Goal: Task Accomplishment & Management: Use online tool/utility

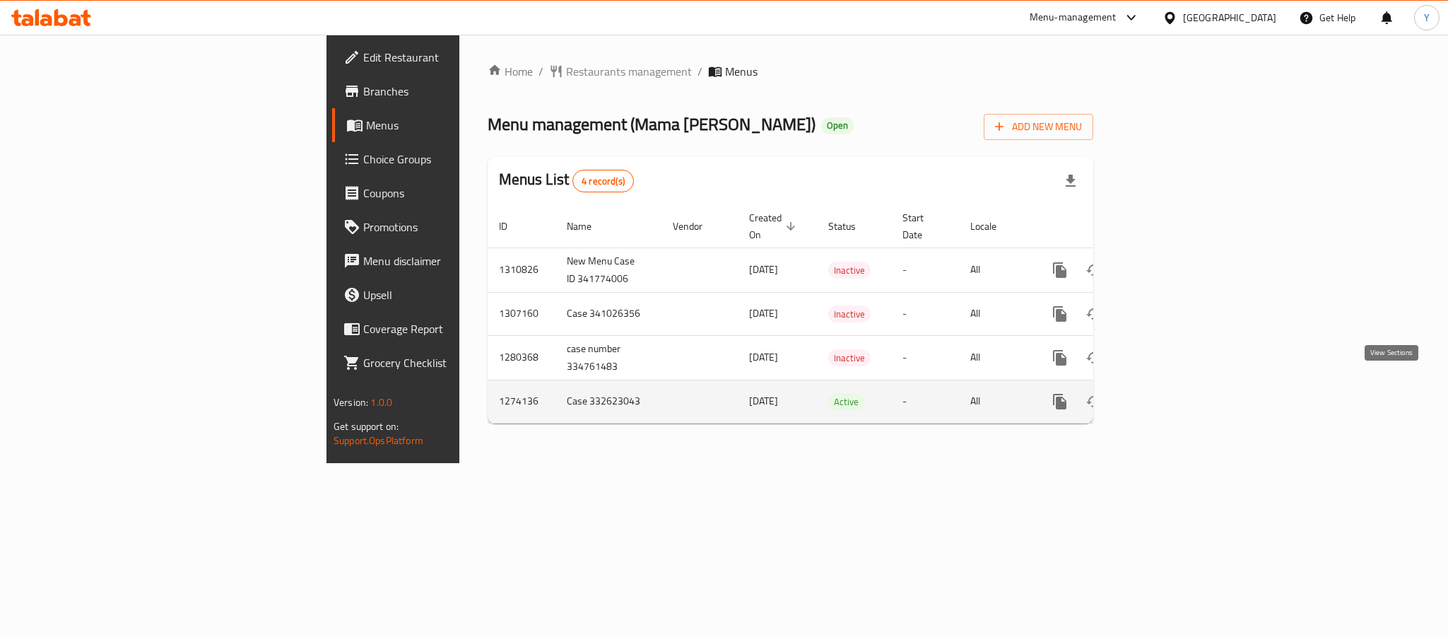
click at [1179, 401] on link "enhanced table" at bounding box center [1162, 402] width 34 height 34
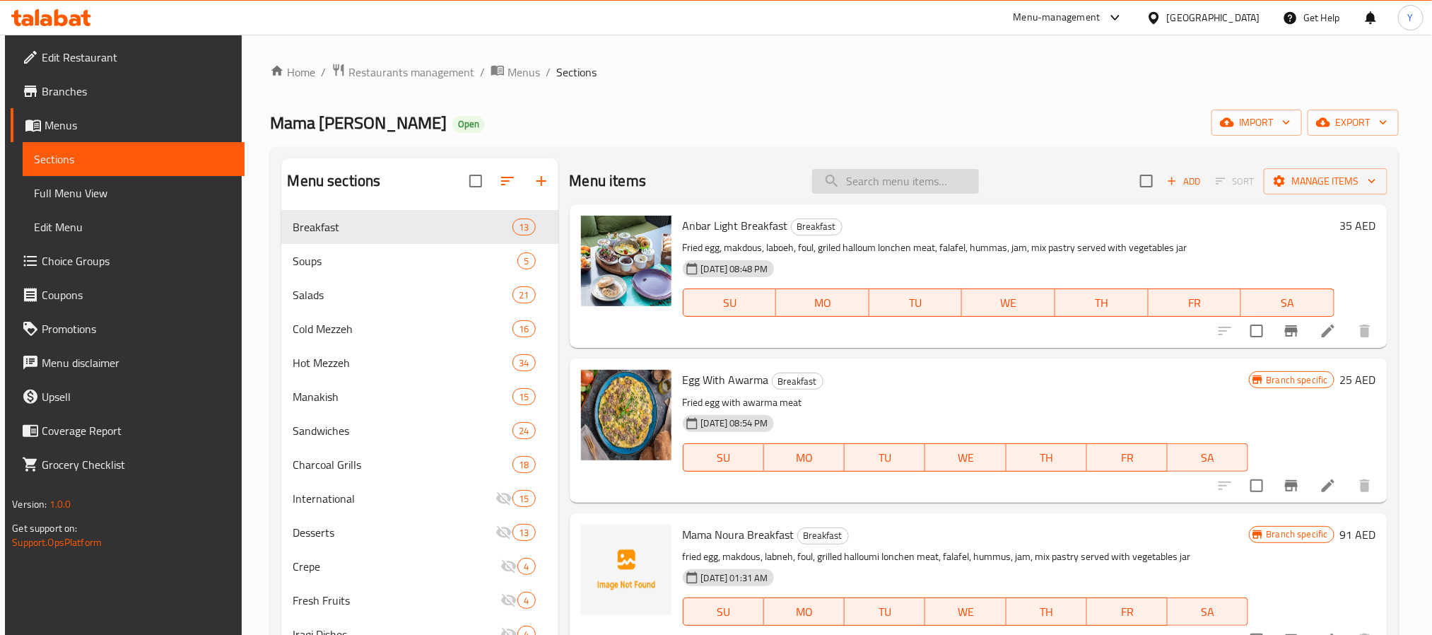
drag, startPoint x: 778, startPoint y: 206, endPoint x: 899, endPoint y: 187, distance: 122.4
click at [778, 206] on div "Anbar Light Breakfast Breakfast Fried egg, makdous, laboeh, foul, griled hallou…" at bounding box center [979, 276] width 818 height 144
click at [900, 185] on input "search" at bounding box center [895, 181] width 167 height 25
paste input "Fresh Juices"
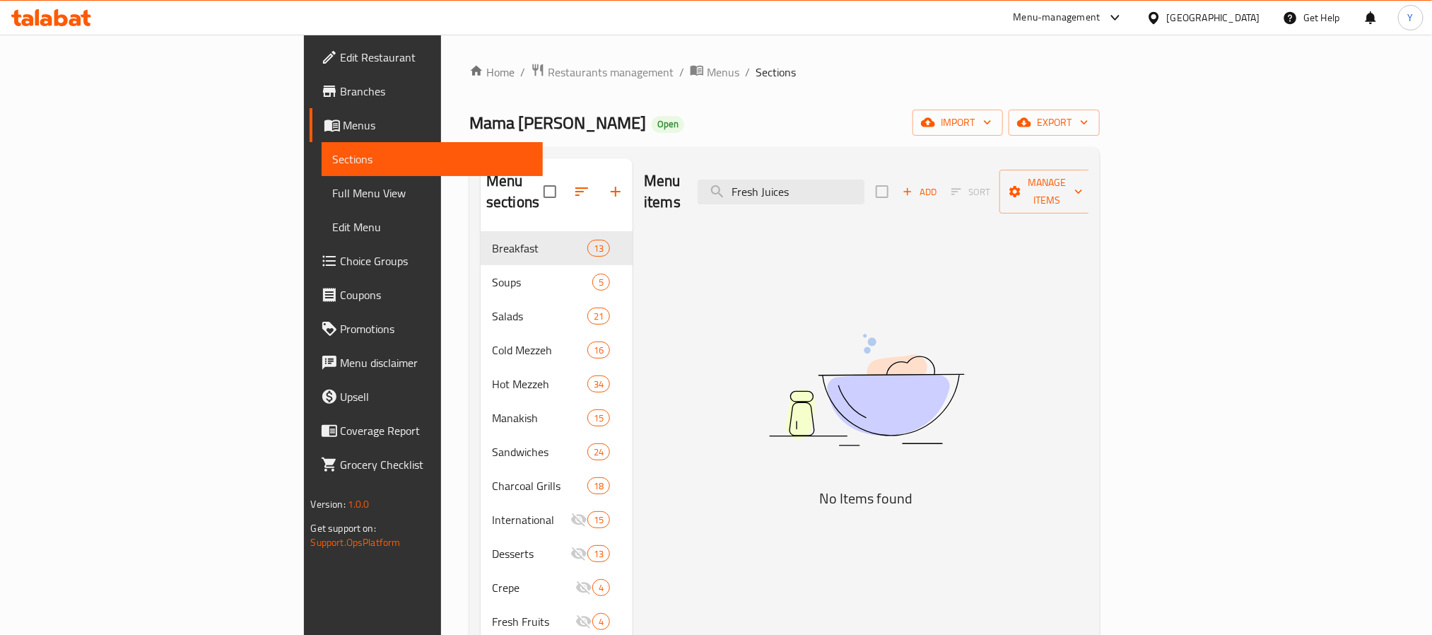
click at [914, 164] on div "Menu items Fresh Juices Add Sort Manage items" at bounding box center [866, 191] width 445 height 67
click at [865, 183] on input "Fresh Juices" at bounding box center [781, 192] width 167 height 25
paste input "LAHMI BEL AJEEN"
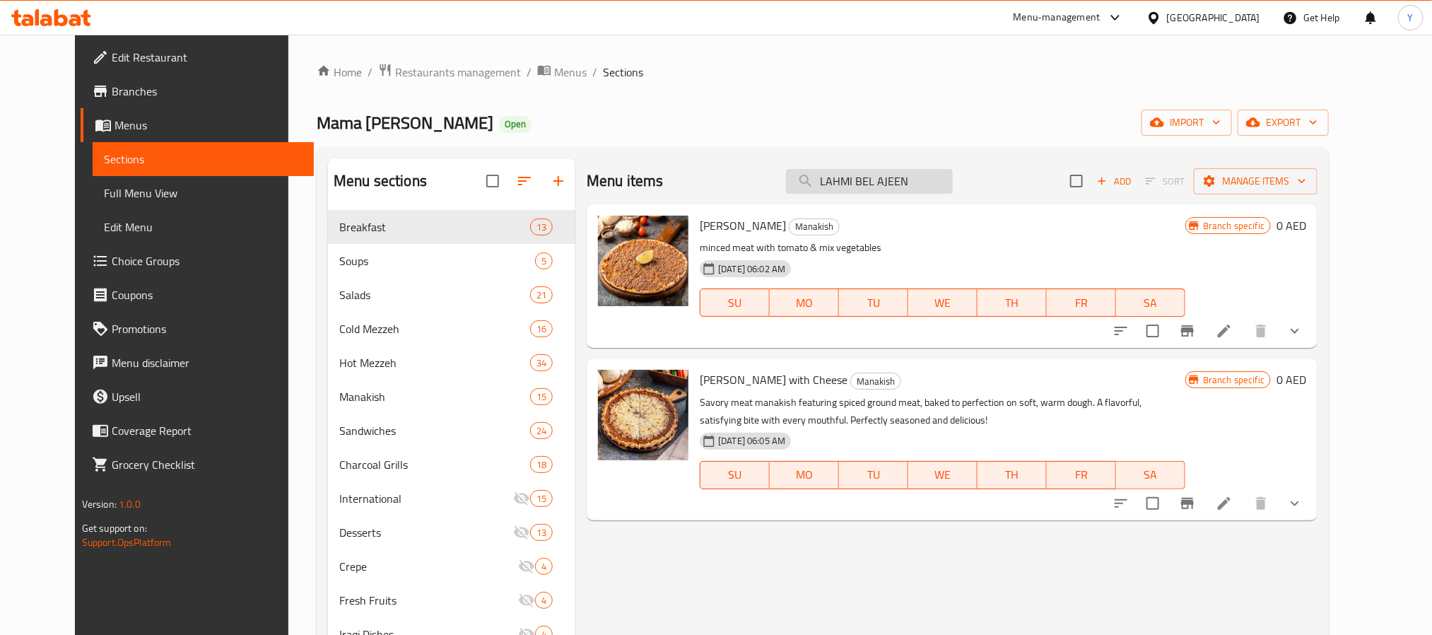
click at [938, 192] on input "LAHMI BEL AJEEN" at bounding box center [869, 181] width 167 height 25
paste input "Mama Noura MIX GRILL"
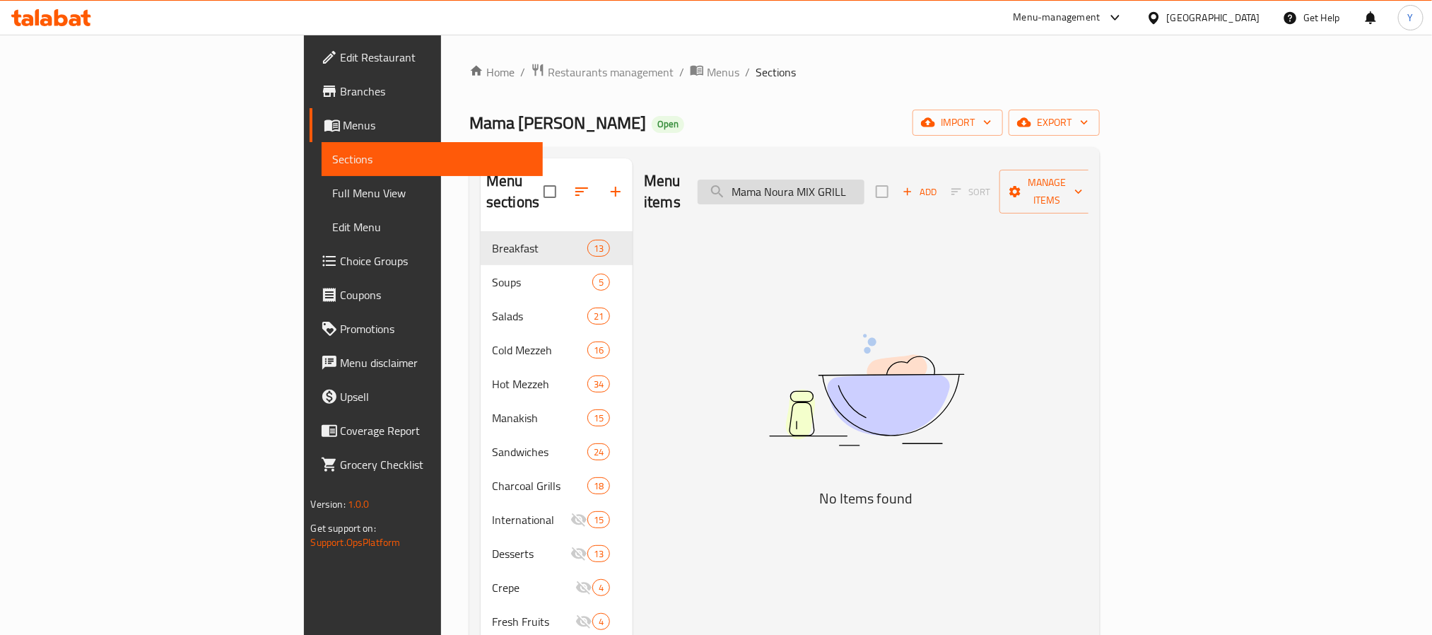
click at [865, 185] on input "Mama Noura MIX GRILL" at bounding box center [781, 192] width 167 height 25
paste input "[PERSON_NAME]"
type input "[PERSON_NAME]"
click at [341, 95] on span "Branches" at bounding box center [436, 91] width 191 height 17
